Goal: Task Accomplishment & Management: Complete application form

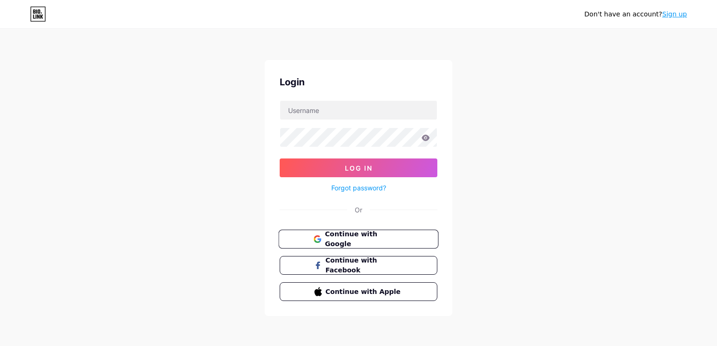
drag, startPoint x: 0, startPoint y: 0, endPoint x: 356, endPoint y: 240, distance: 429.2
click at [356, 240] on span "Continue with Google" at bounding box center [364, 240] width 78 height 20
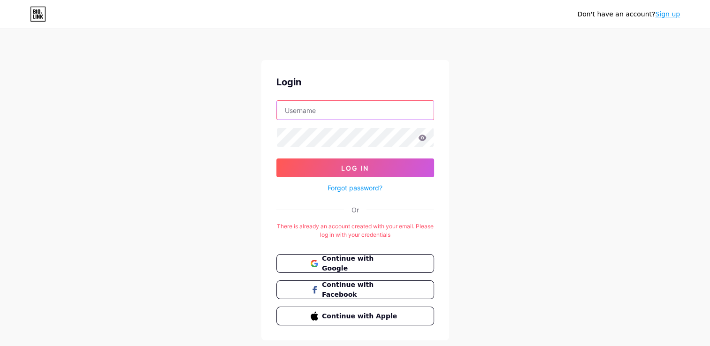
click at [365, 112] on input "text" at bounding box center [355, 110] width 157 height 19
click at [357, 262] on span "Continue with Google" at bounding box center [361, 264] width 78 height 20
click at [340, 268] on button "Continue with Google" at bounding box center [355, 263] width 160 height 19
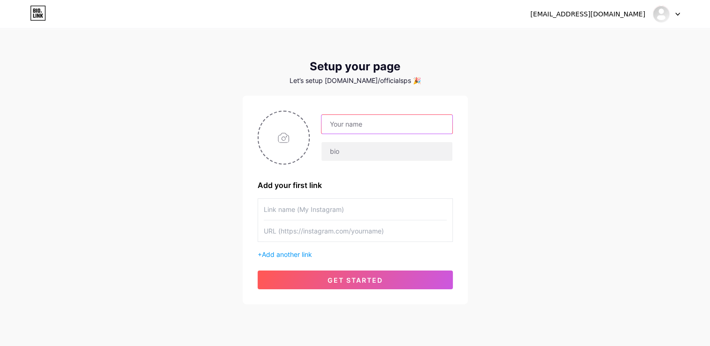
click at [394, 128] on input "text" at bounding box center [387, 124] width 131 height 19
type input "[DATE]"
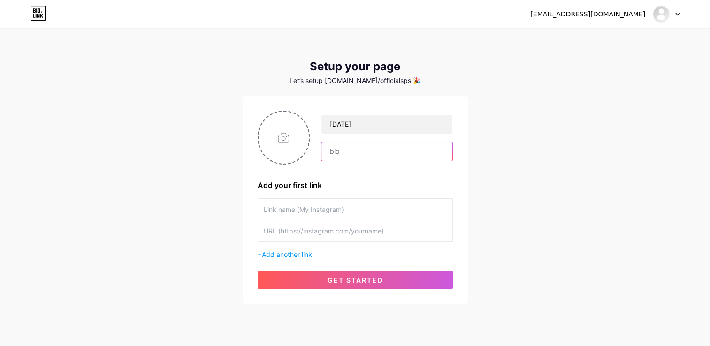
click at [364, 155] on input "text" at bounding box center [387, 151] width 131 height 19
type input "D"
type input "p"
type input "Problem Solver"
click at [311, 218] on input "text" at bounding box center [355, 209] width 183 height 21
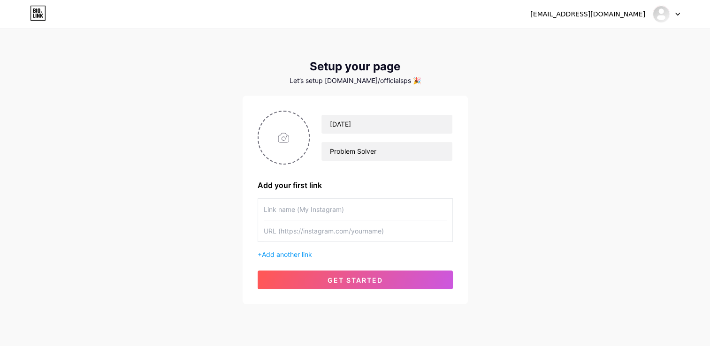
click at [271, 234] on input "text" at bounding box center [355, 231] width 183 height 21
paste input "[URL][DOMAIN_NAME]"
type input "[URL][DOMAIN_NAME]"
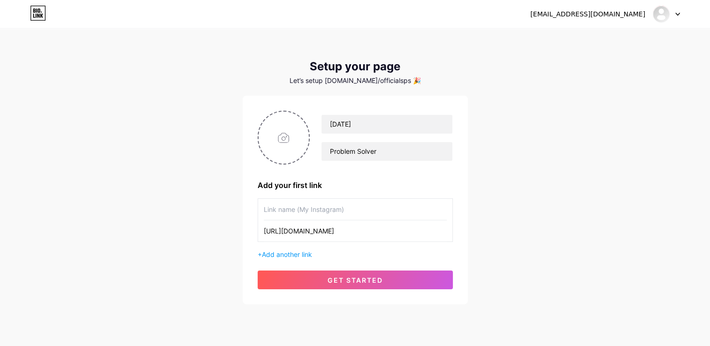
click at [303, 210] on input "text" at bounding box center [355, 209] width 183 height 21
type input "Forage"
click at [288, 255] on span "Add another link" at bounding box center [287, 255] width 50 height 8
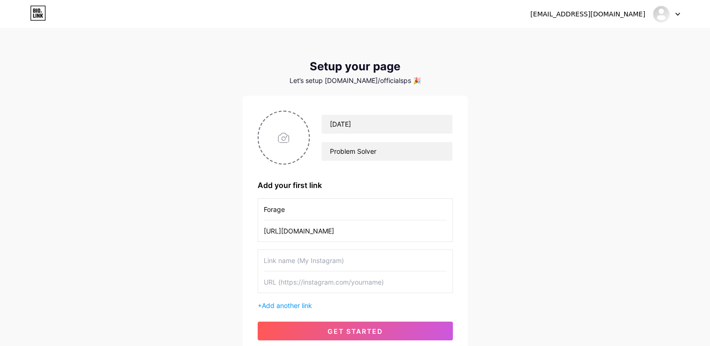
click at [300, 261] on input "text" at bounding box center [355, 260] width 183 height 21
type input "GSSOC-24"
click at [284, 284] on input "text" at bounding box center [355, 282] width 183 height 21
paste input "[URL][DOMAIN_NAME]"
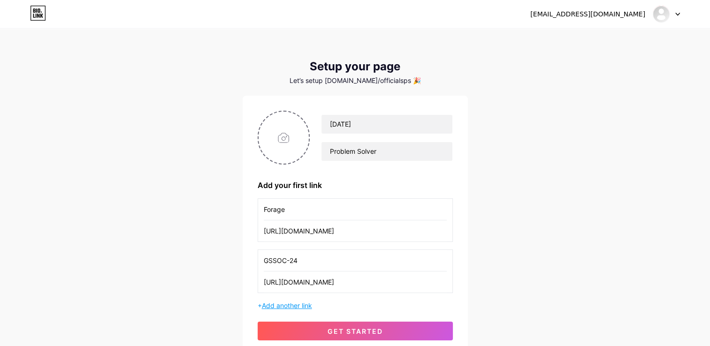
type input "[URL][DOMAIN_NAME]"
click at [272, 309] on span "Add another link" at bounding box center [287, 306] width 50 height 8
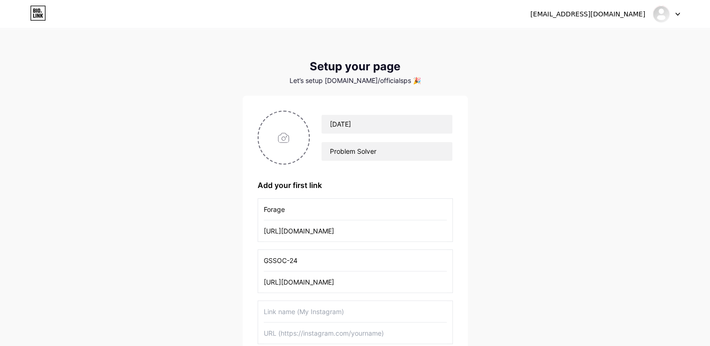
click at [310, 308] on input "text" at bounding box center [355, 311] width 183 height 21
type input "I"
type input "Infosys"
click at [293, 335] on input "text" at bounding box center [355, 333] width 183 height 21
paste input "[URL][DOMAIN_NAME]"
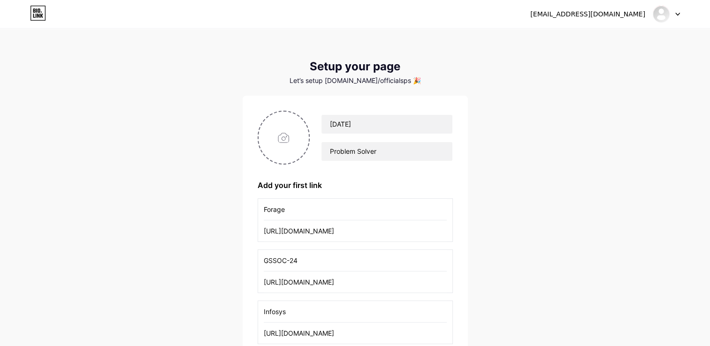
scroll to position [127, 0]
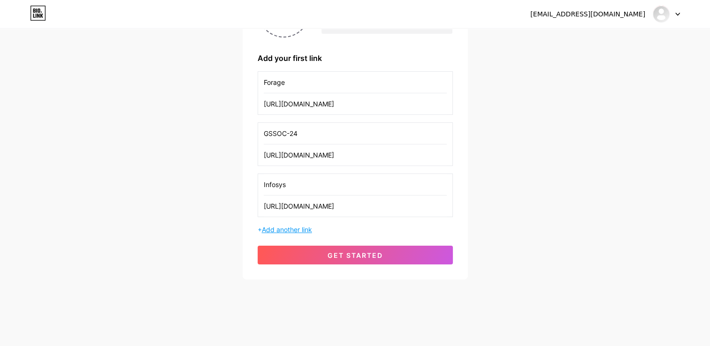
type input "[URL][DOMAIN_NAME]"
click at [277, 228] on span "Add another link" at bounding box center [287, 230] width 50 height 8
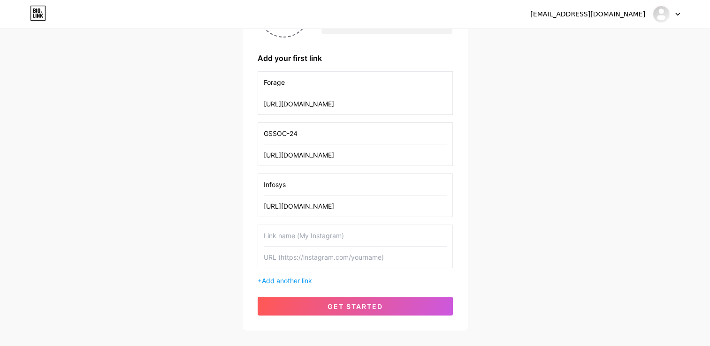
click at [285, 253] on input "text" at bounding box center [355, 257] width 183 height 21
paste input "[URL][DOMAIN_NAME]"
click at [326, 226] on input "text" at bounding box center [355, 235] width 183 height 21
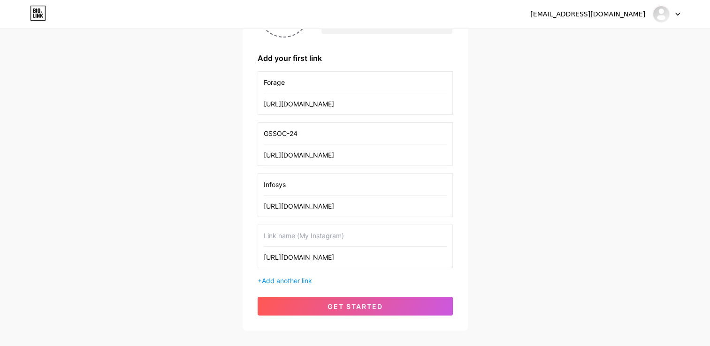
drag, startPoint x: 265, startPoint y: 256, endPoint x: 474, endPoint y: 254, distance: 209.4
click at [474, 254] on div "[EMAIL_ADDRESS][DOMAIN_NAME] Dashboard Logout Setup your page Let’s setup [DOMA…" at bounding box center [355, 117] width 710 height 488
paste input "[DOMAIN_NAME][URL]"
type input "[URL][DOMAIN_NAME]"
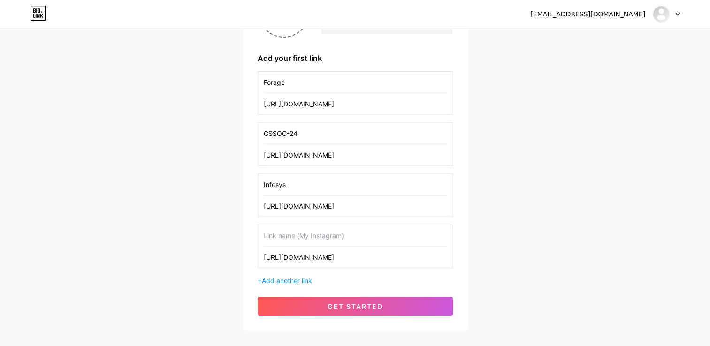
scroll to position [0, 0]
click at [295, 234] on input "text" at bounding box center [355, 235] width 183 height 21
type input "SkyScanner"
click at [293, 282] on span "Add another link" at bounding box center [287, 281] width 50 height 8
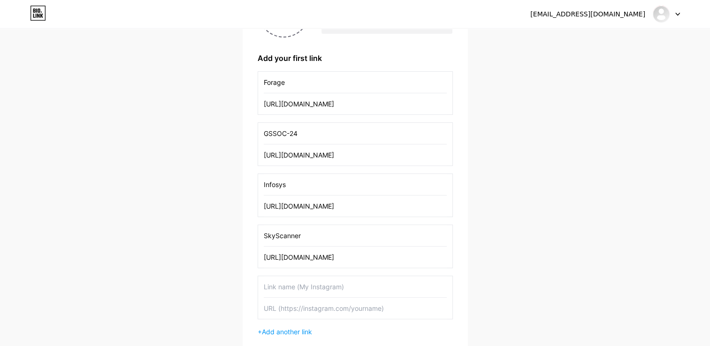
click at [306, 291] on input "text" at bounding box center [355, 287] width 183 height 21
type input "NCAT"
click at [279, 309] on input "text" at bounding box center [355, 308] width 183 height 21
paste input "[URL][DOMAIN_NAME]"
type input "[URL][DOMAIN_NAME]"
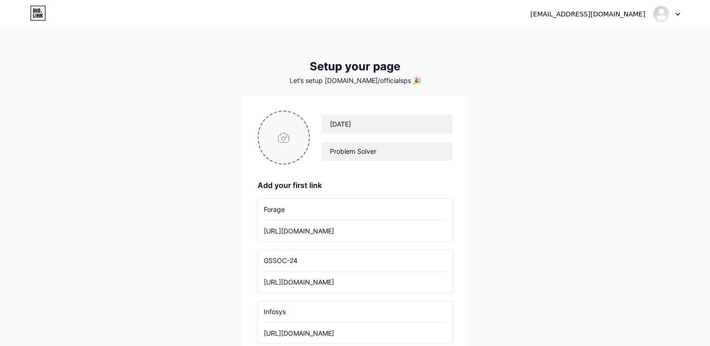
click at [292, 131] on input "file" at bounding box center [284, 138] width 51 height 52
type input "C:\fakepath\[DATE] Image.jpg"
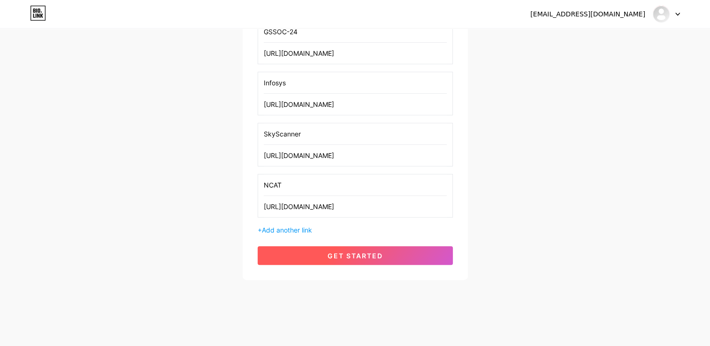
click at [330, 257] on span "get started" at bounding box center [355, 256] width 55 height 8
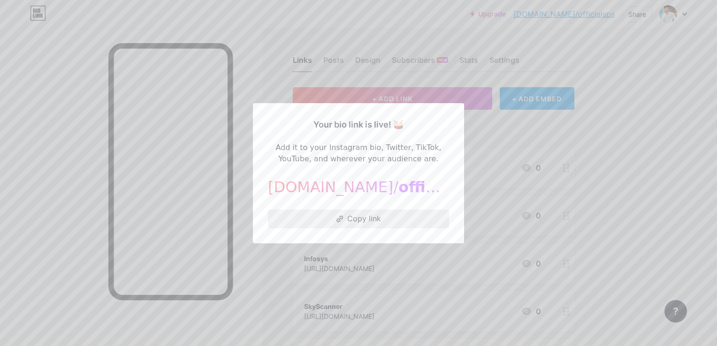
click at [365, 213] on button "Copy link" at bounding box center [358, 219] width 181 height 19
click at [369, 219] on button "Copy link" at bounding box center [358, 219] width 181 height 19
click at [498, 125] on div at bounding box center [358, 173] width 717 height 346
